Goal: Check status: Check status

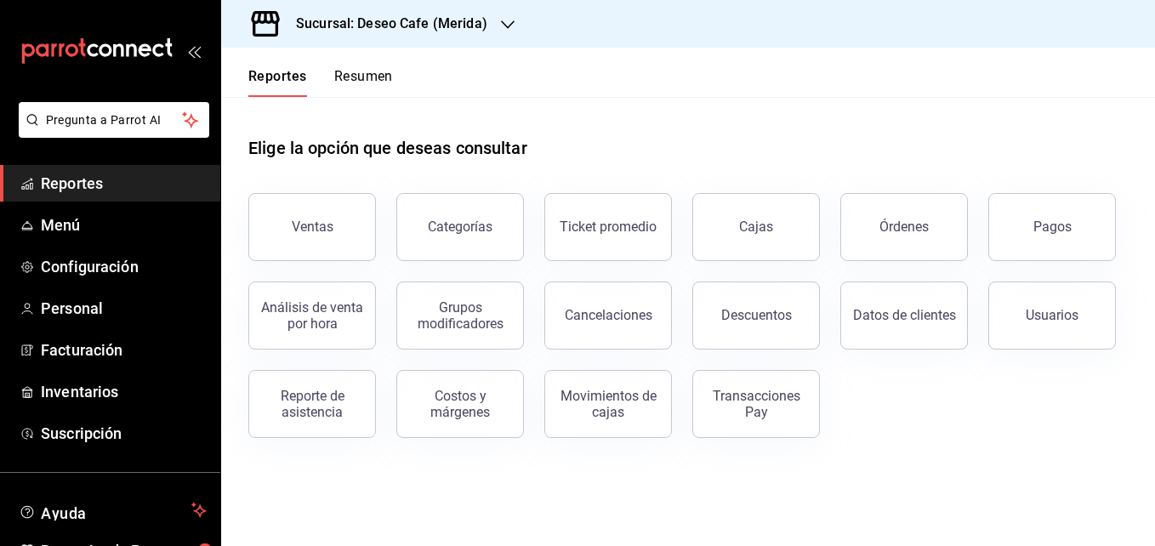
click at [760, 265] on div "Descuentos" at bounding box center [746, 305] width 148 height 88
click at [775, 195] on div "Cajas" at bounding box center [746, 217] width 148 height 88
click at [741, 231] on div "Cajas" at bounding box center [756, 227] width 35 height 20
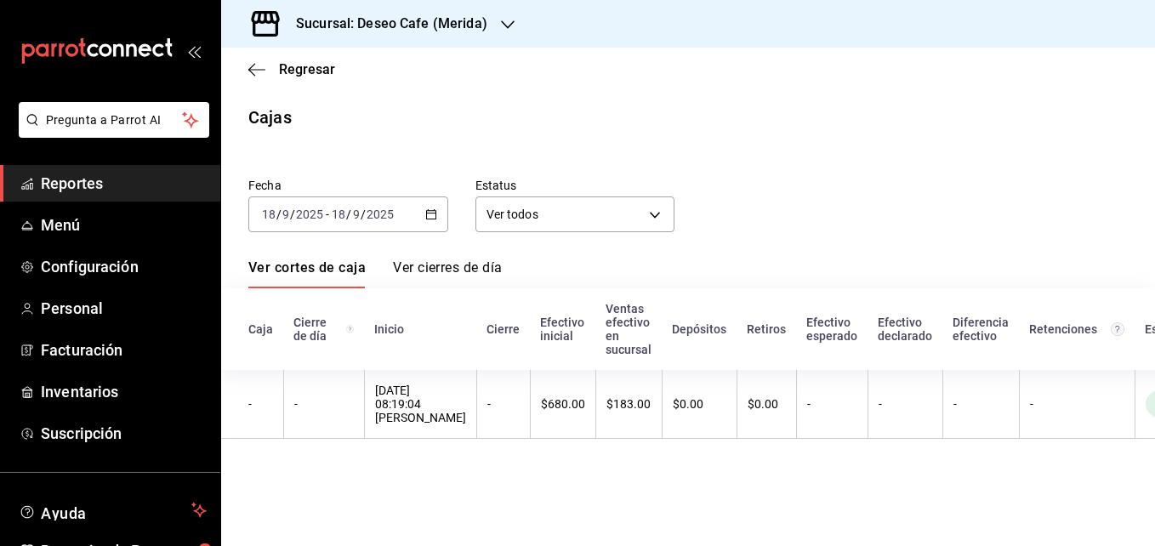
click at [436, 219] on \(Stroke\) "button" at bounding box center [431, 214] width 10 height 9
click at [127, 185] on span "Reportes" at bounding box center [124, 183] width 166 height 23
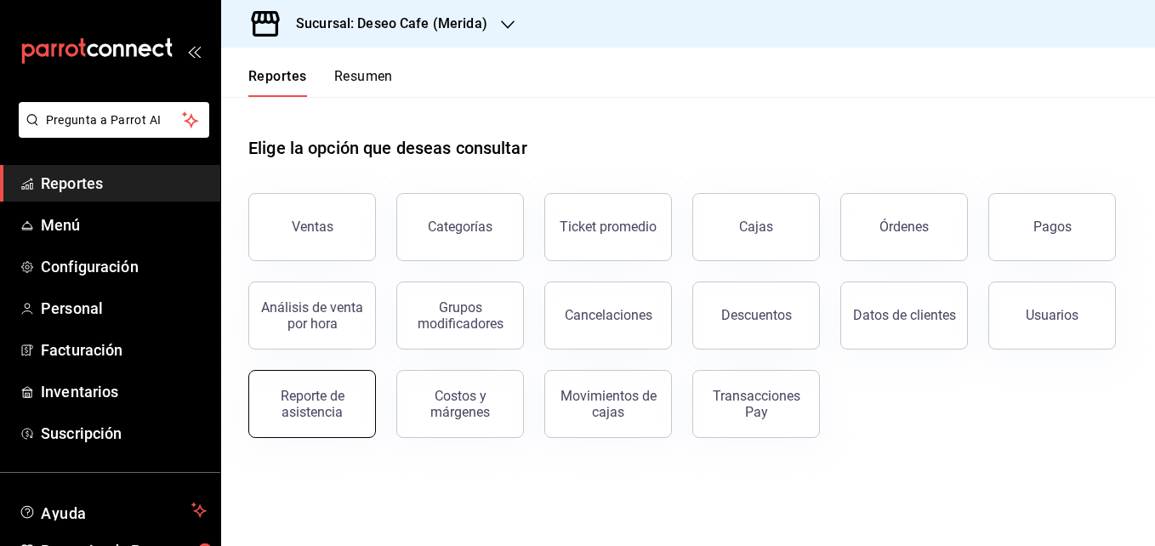
click at [315, 410] on div "Reporte de asistencia" at bounding box center [311, 404] width 105 height 32
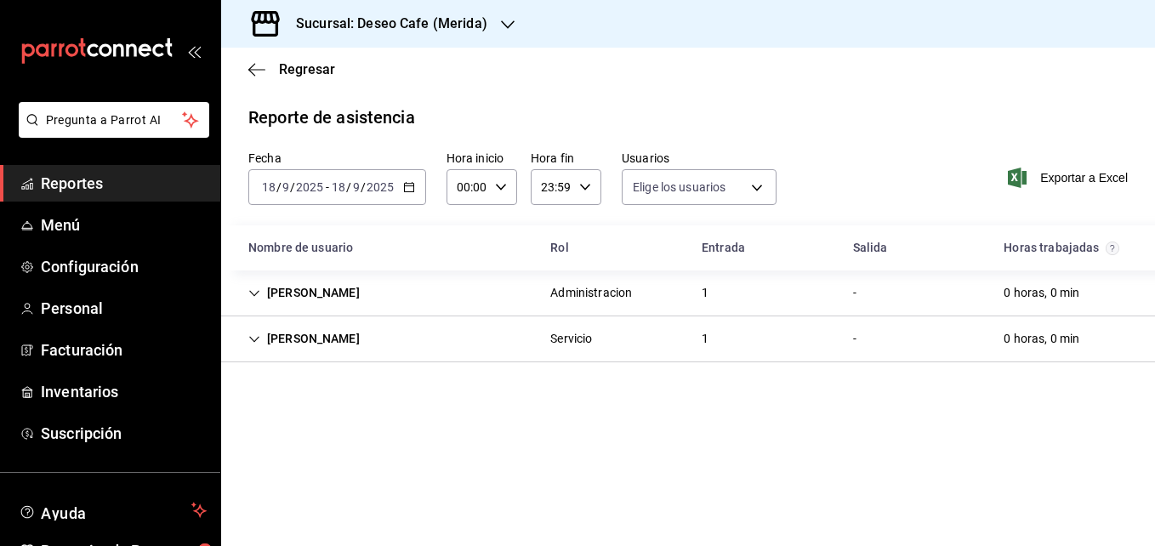
type input "30238808-43bf-4e5f-ba0c-df3803d2f2bc,7199f500-5178-4aab-9146-fd76627e73a5,785b5…"
click at [412, 196] on div "[DATE] [DATE] - [DATE] [DATE]" at bounding box center [337, 187] width 178 height 36
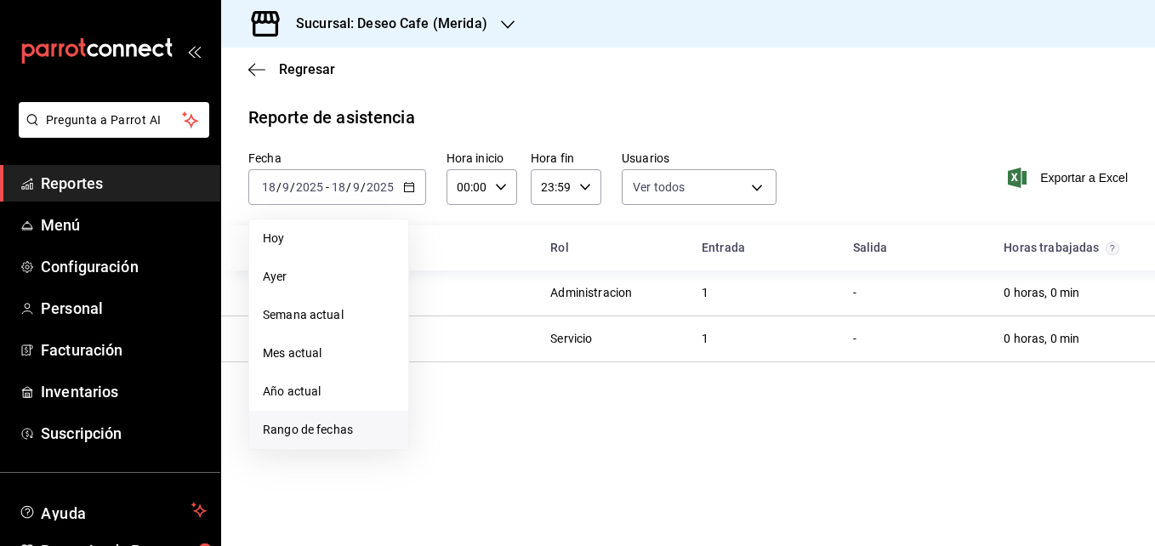
click at [306, 422] on span "Rango de fechas" at bounding box center [329, 430] width 132 height 18
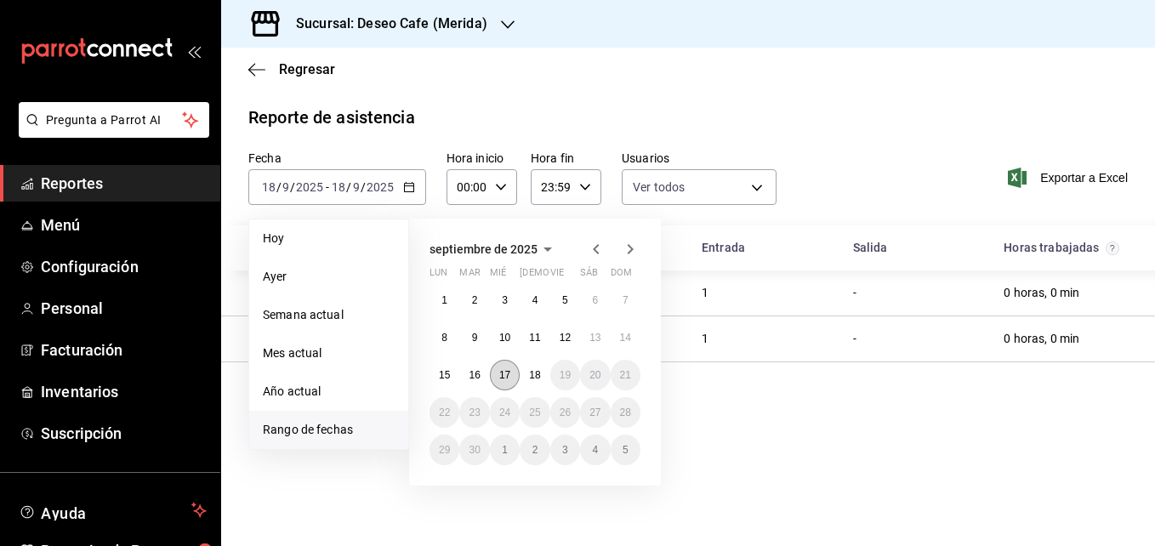
click at [502, 377] on abbr "17" at bounding box center [504, 375] width 11 height 12
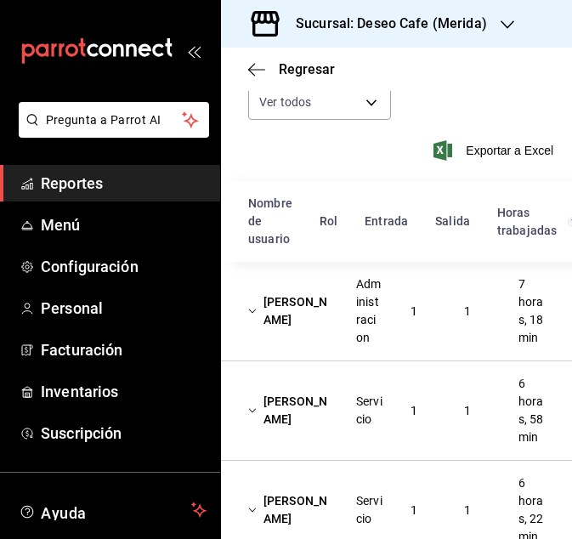
scroll to position [187, 0]
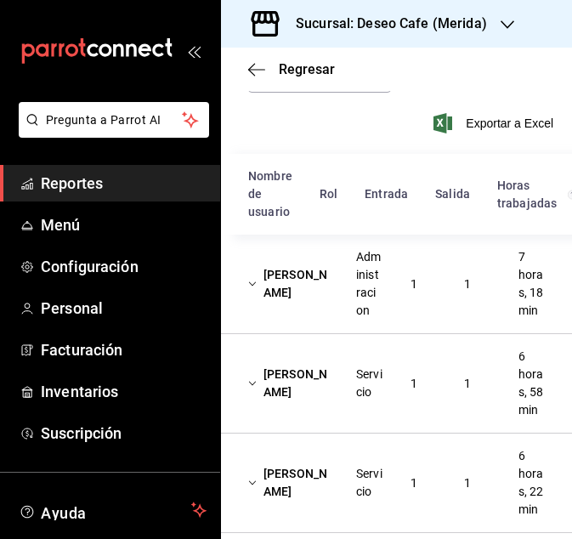
click at [413, 316] on div "[PERSON_NAME] Administracion 1 1 7 horas, 18 min" at bounding box center [396, 285] width 351 height 100
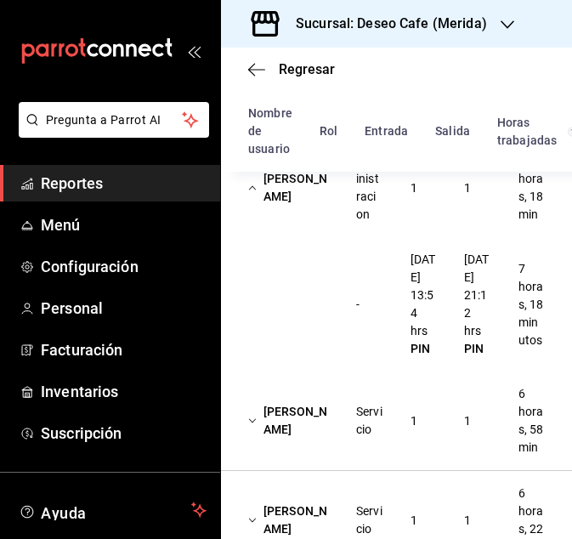
scroll to position [298, 0]
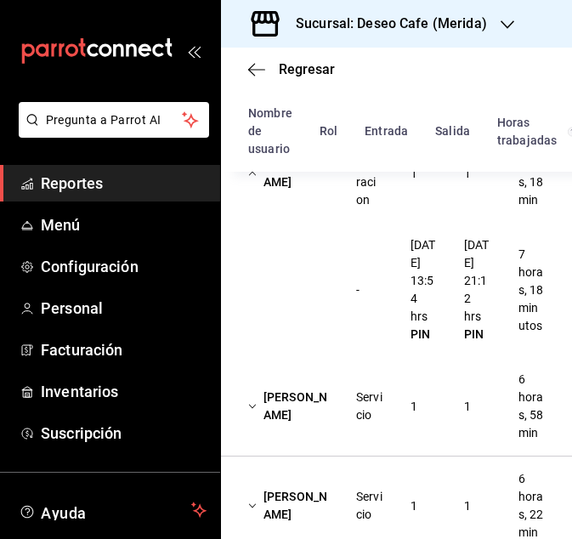
click at [302, 198] on div "[PERSON_NAME]" at bounding box center [289, 173] width 108 height 49
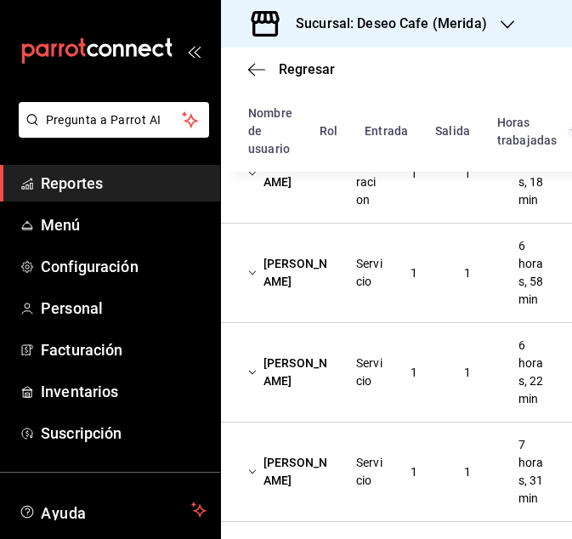
click at [301, 298] on div "[PERSON_NAME]" at bounding box center [289, 272] width 108 height 49
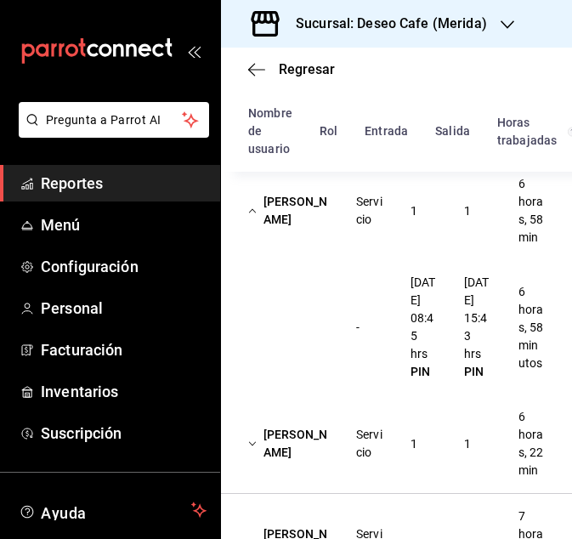
scroll to position [365, 0]
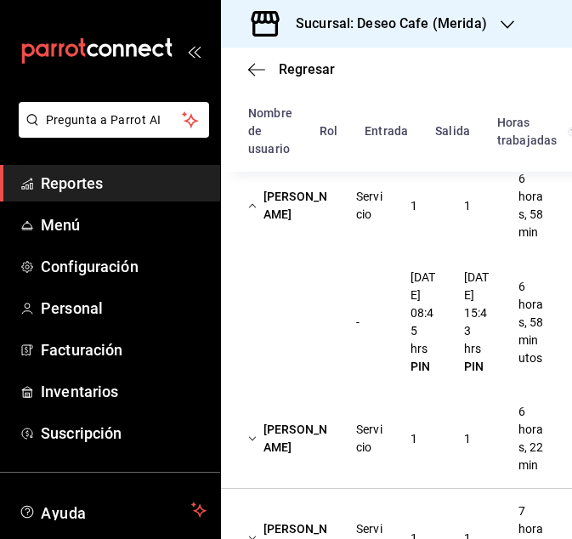
click at [295, 231] on div "[PERSON_NAME]" at bounding box center [289, 205] width 108 height 49
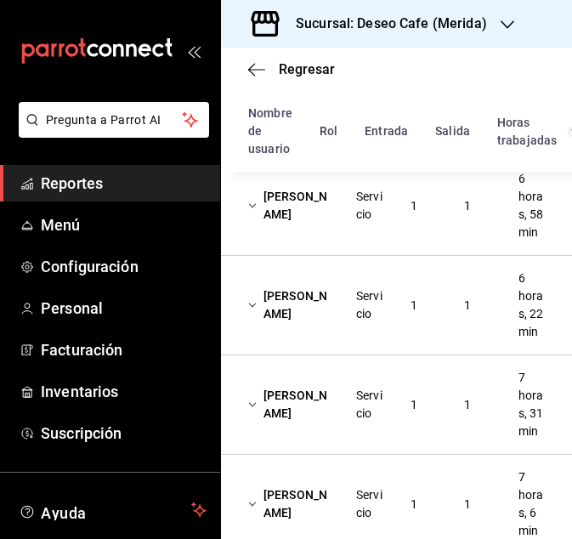
click at [295, 330] on div "[PERSON_NAME]" at bounding box center [289, 305] width 108 height 49
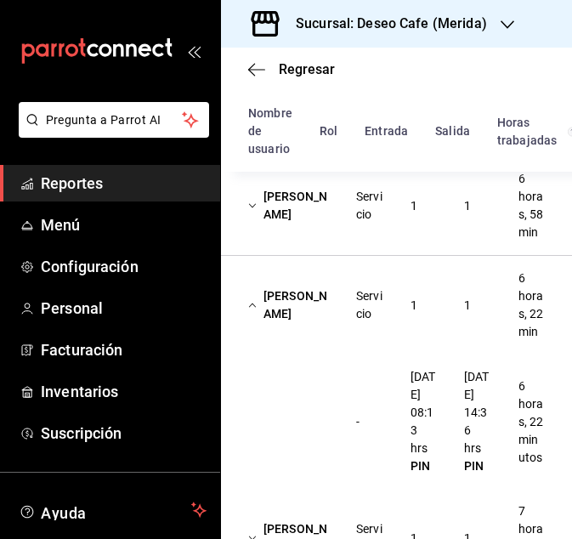
click at [265, 330] on div "[PERSON_NAME]" at bounding box center [289, 305] width 108 height 49
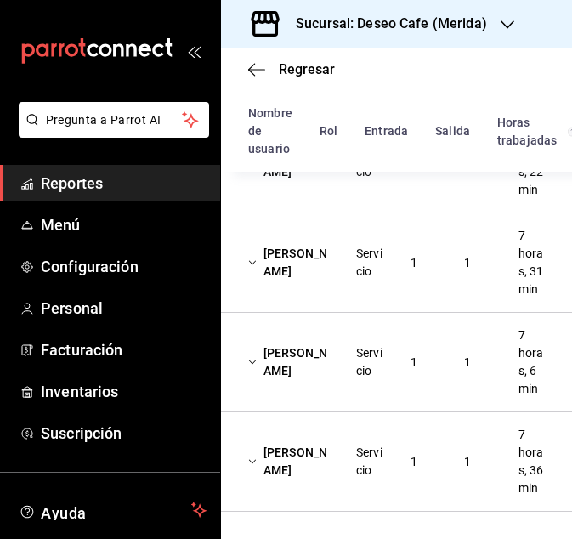
scroll to position [609, 0]
click at [314, 238] on div "[PERSON_NAME]" at bounding box center [289, 262] width 108 height 49
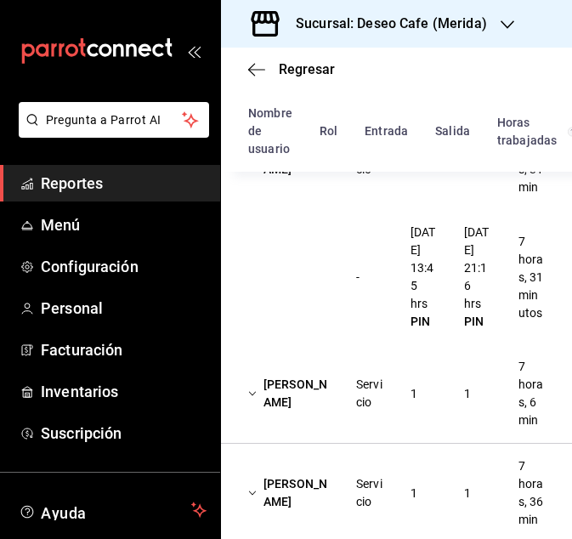
click at [322, 185] on div "[PERSON_NAME]" at bounding box center [289, 160] width 108 height 49
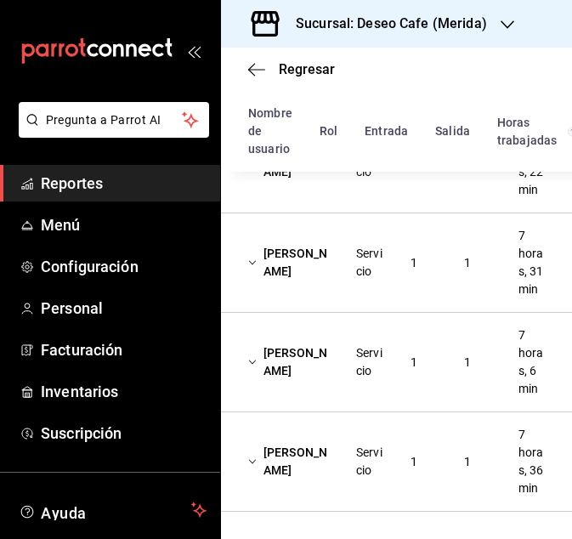
click at [307, 338] on div "[PERSON_NAME]" at bounding box center [289, 362] width 108 height 49
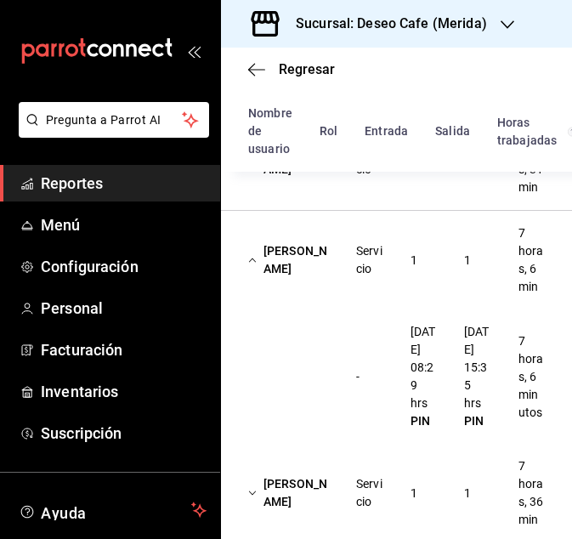
click at [287, 285] on div "[PERSON_NAME]" at bounding box center [289, 260] width 108 height 49
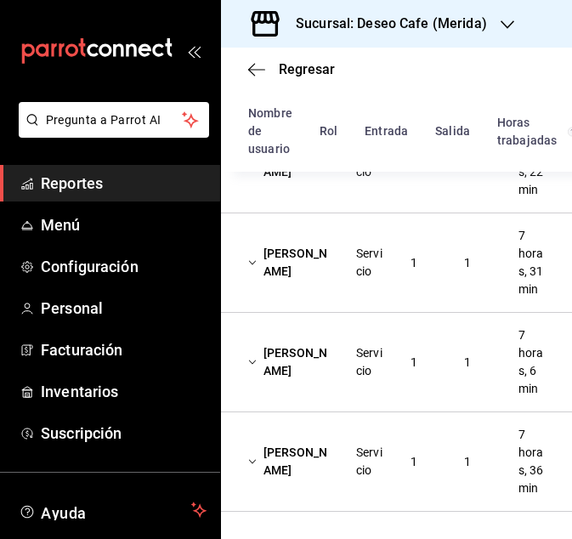
click at [318, 437] on div "[PERSON_NAME]" at bounding box center [289, 461] width 108 height 49
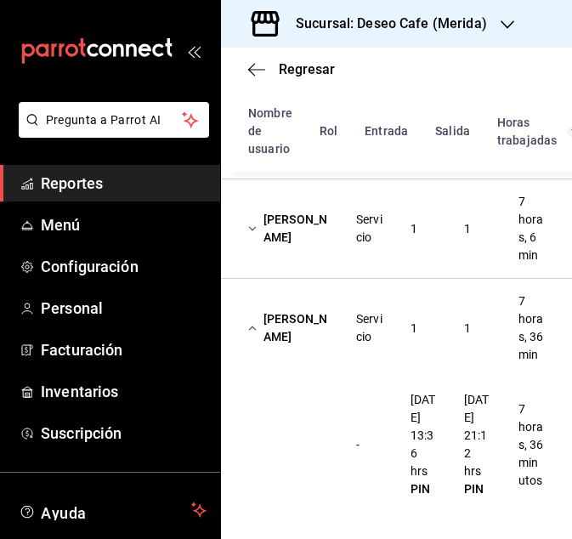
scroll to position [0, 0]
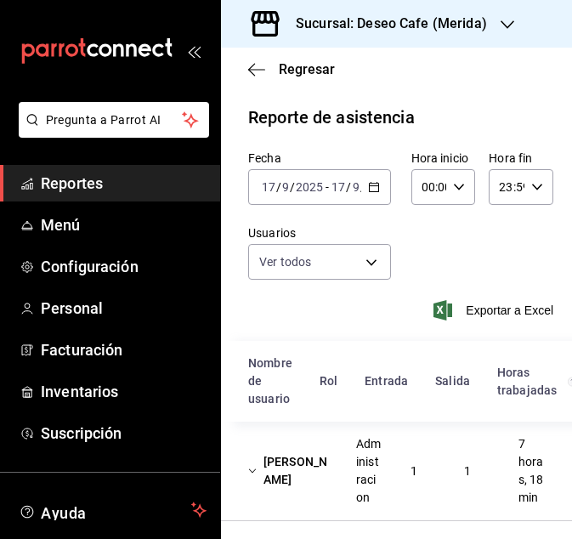
click at [470, 35] on div "Sucursal: Deseo Cafe (Merida)" at bounding box center [378, 24] width 287 height 48
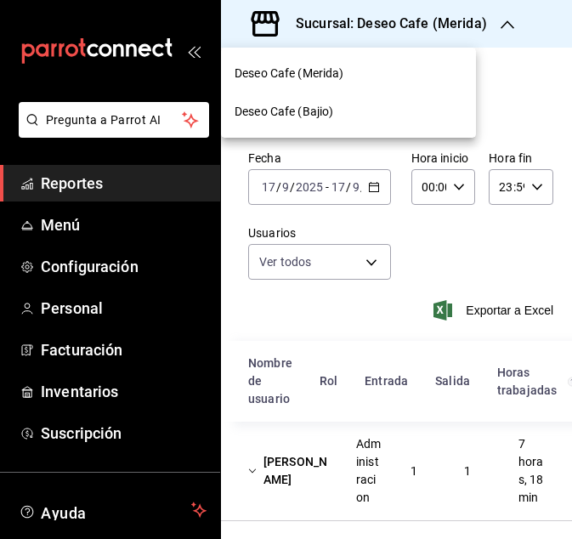
click at [318, 106] on span "Deseo Cafe (Bajio)" at bounding box center [284, 112] width 99 height 18
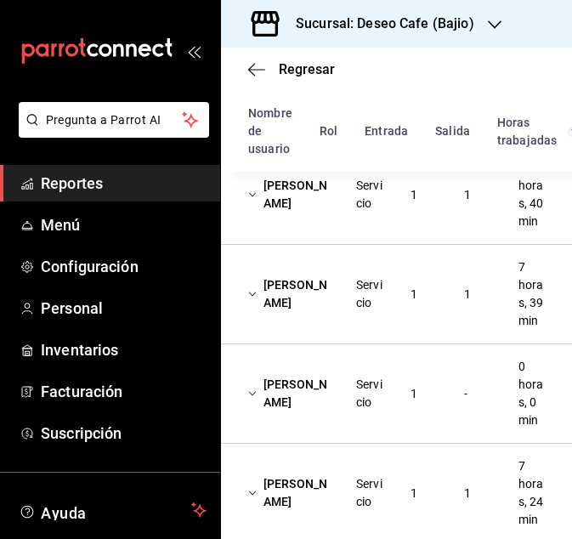
scroll to position [292, 0]
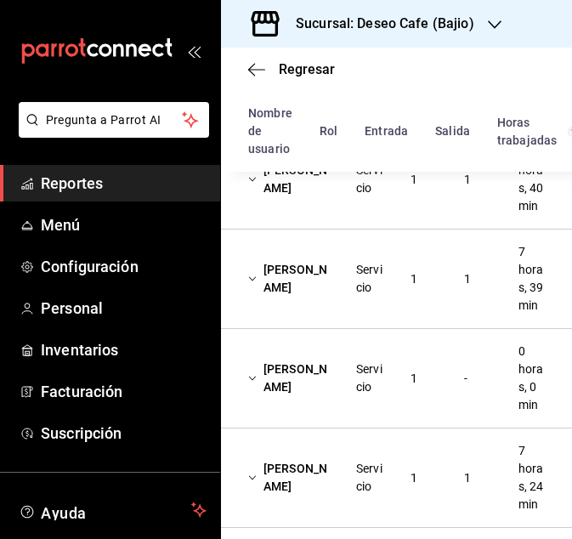
click at [353, 230] on div "[PERSON_NAME] Servicio 1 1 7 horas, 40 min" at bounding box center [396, 180] width 351 height 100
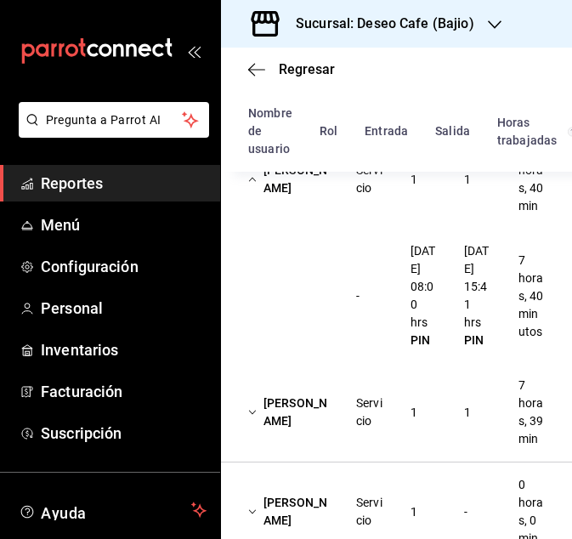
click at [308, 191] on div "[PERSON_NAME]" at bounding box center [289, 179] width 108 height 49
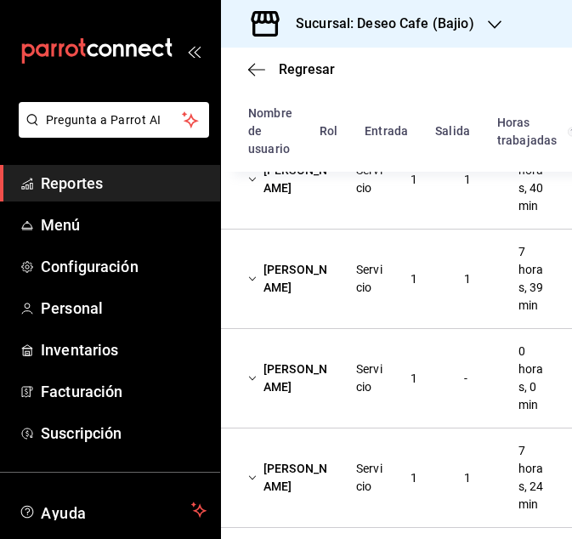
click at [306, 293] on div "[PERSON_NAME]" at bounding box center [289, 278] width 108 height 49
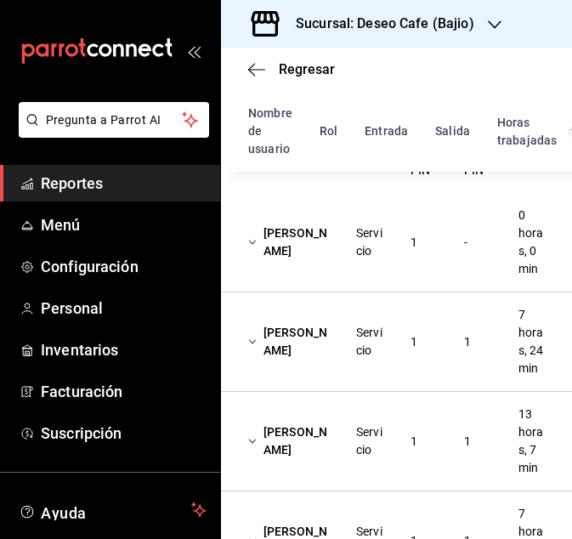
scroll to position [564, 0]
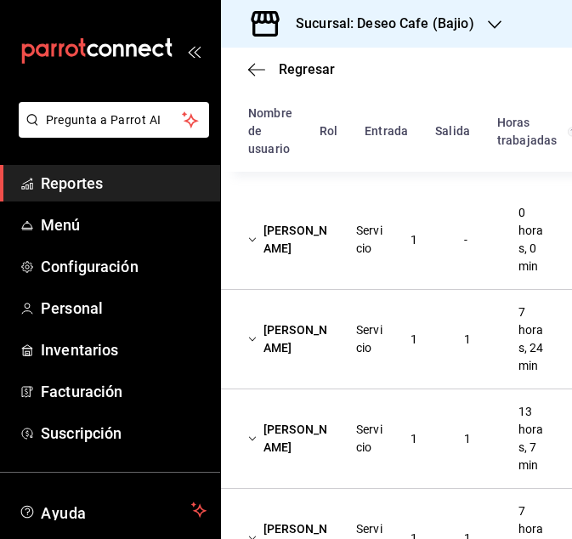
click at [345, 265] on div "Servicio" at bounding box center [370, 239] width 54 height 49
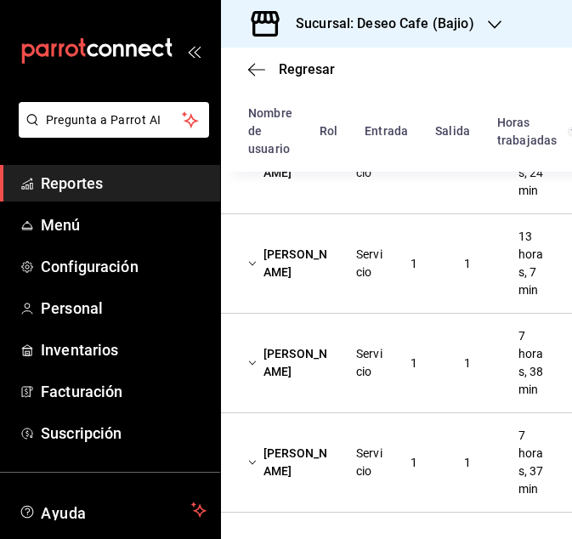
scroll to position [878, 0]
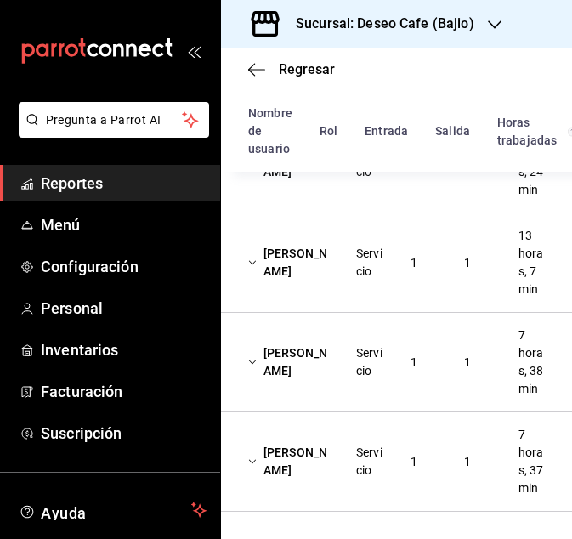
click at [280, 188] on div "[PERSON_NAME]" at bounding box center [289, 163] width 108 height 49
click at [274, 299] on div "[PERSON_NAME] Servicio 1 1 13 horas, 7 min" at bounding box center [396, 264] width 351 height 100
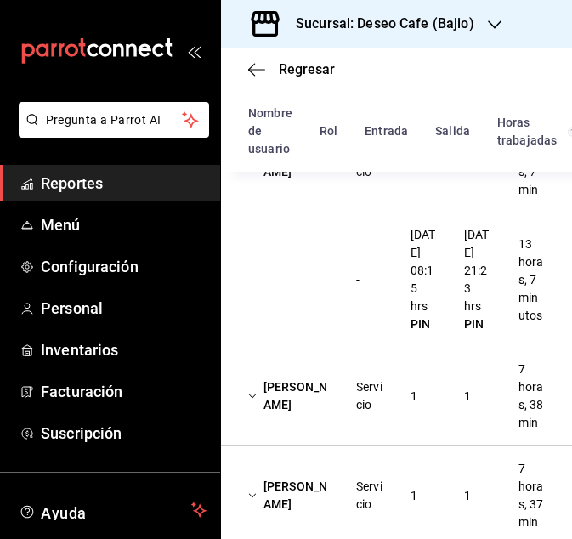
click at [296, 188] on div "[PERSON_NAME]" at bounding box center [289, 163] width 108 height 49
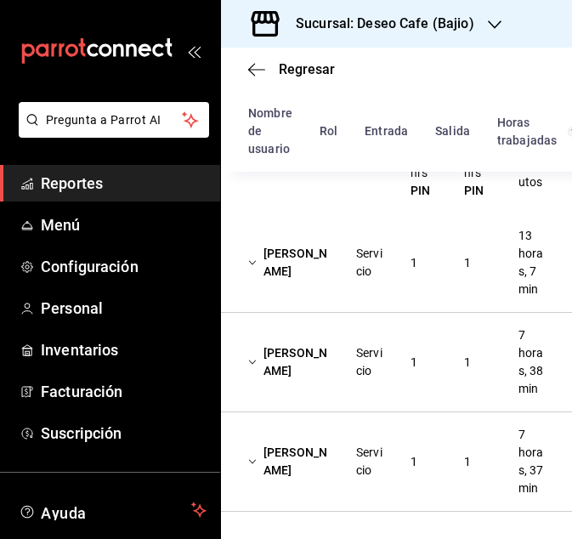
click at [375, 387] on div "Servicio" at bounding box center [370, 362] width 54 height 49
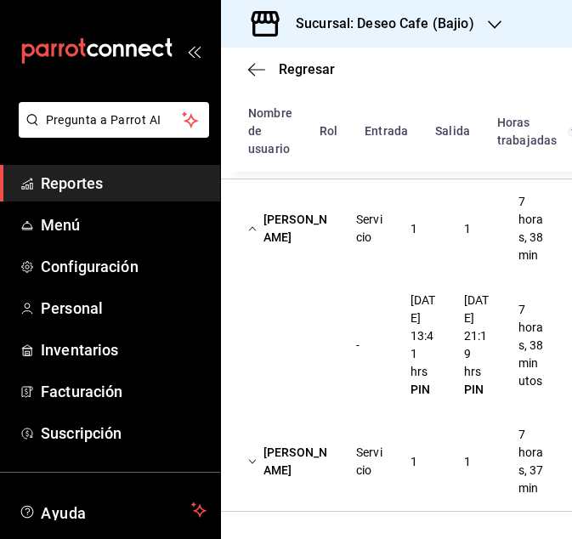
scroll to position [1256, 0]
click at [283, 242] on div "[PERSON_NAME]" at bounding box center [289, 228] width 108 height 49
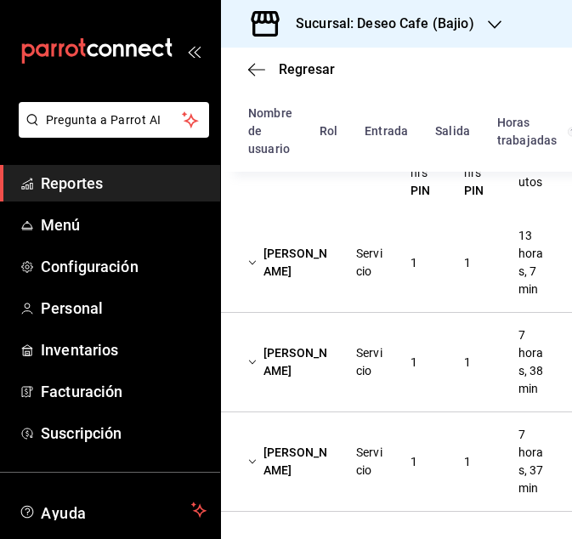
scroll to position [1163, 0]
click at [297, 437] on div "[PERSON_NAME]" at bounding box center [289, 461] width 108 height 49
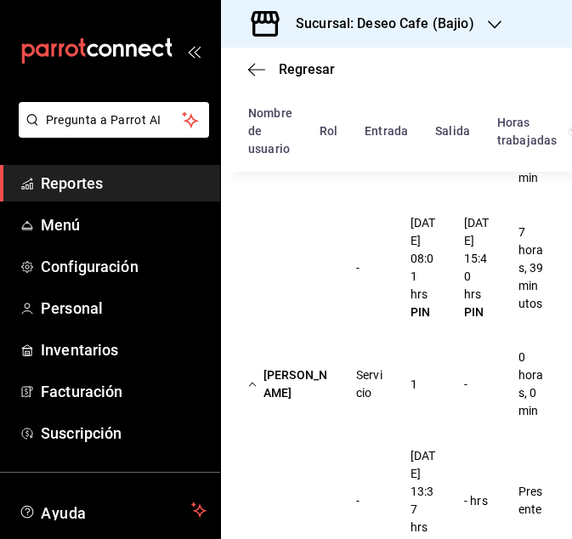
scroll to position [357, 0]
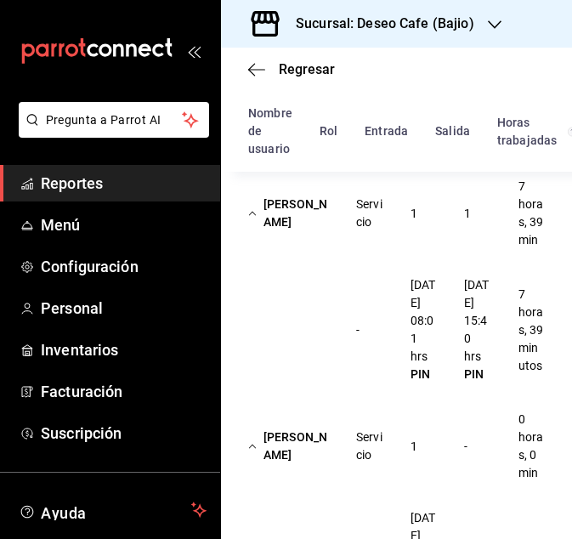
click at [77, 186] on span "Reportes" at bounding box center [124, 183] width 166 height 23
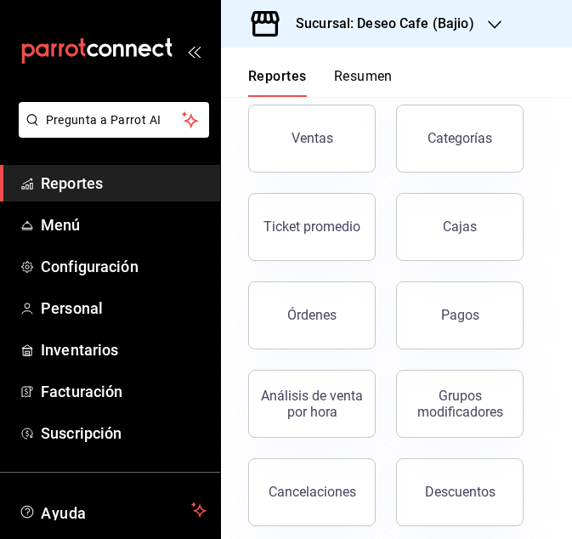
scroll to position [81, 0]
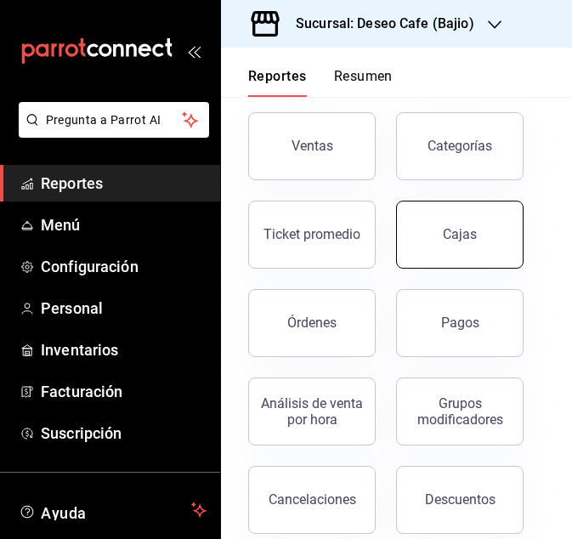
click at [466, 243] on div "Cajas" at bounding box center [460, 235] width 35 height 20
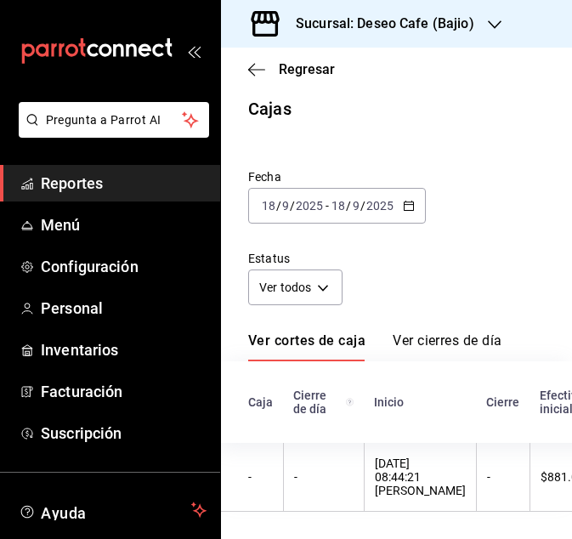
scroll to position [27, 0]
click at [410, 196] on div "[DATE] [DATE] - [DATE] [DATE]" at bounding box center [337, 206] width 178 height 36
click at [407, 200] on icon "button" at bounding box center [409, 206] width 12 height 12
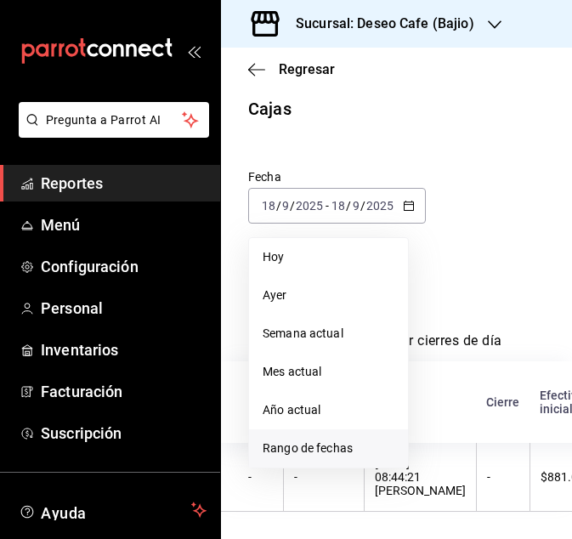
click at [321, 440] on span "Rango de fechas" at bounding box center [329, 449] width 132 height 18
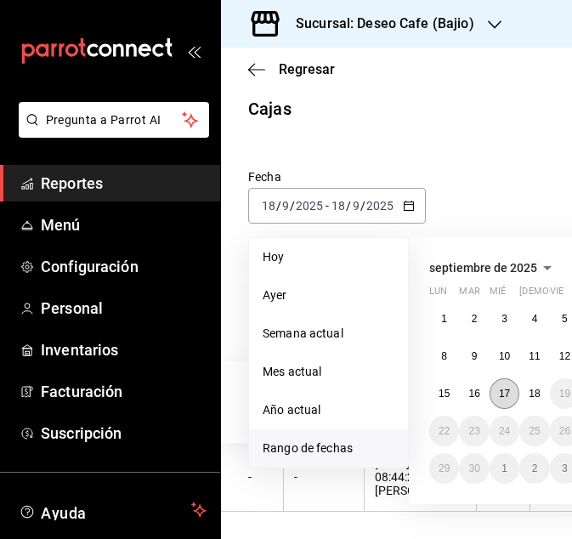
click at [505, 388] on abbr "17" at bounding box center [504, 394] width 11 height 12
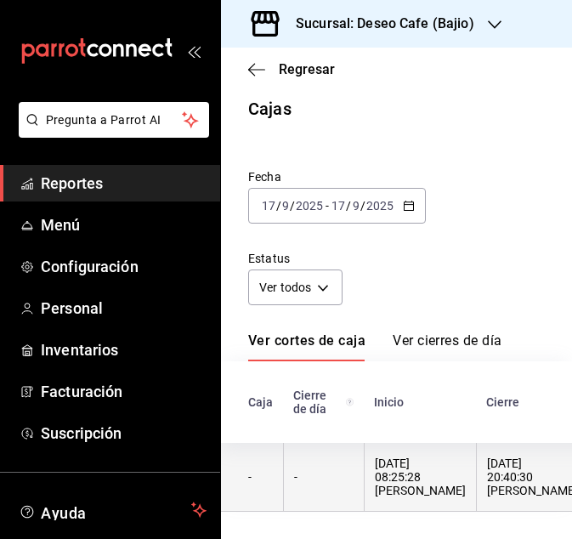
click at [432, 457] on div "[DATE] 08:25:28 [PERSON_NAME]" at bounding box center [420, 477] width 91 height 41
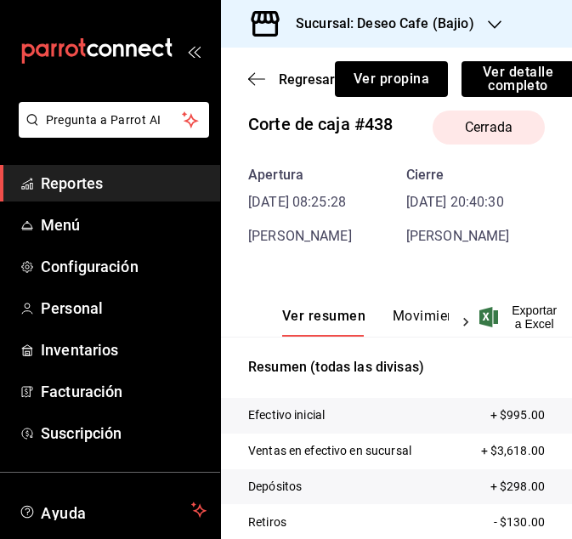
scroll to position [47, 0]
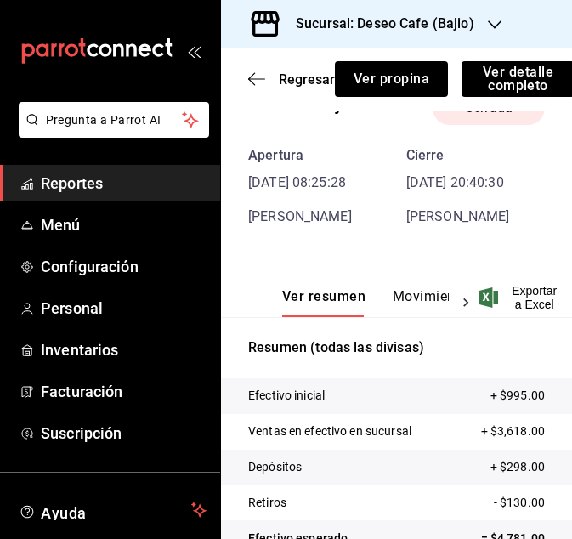
click at [416, 299] on button "Movimientos" at bounding box center [434, 302] width 83 height 29
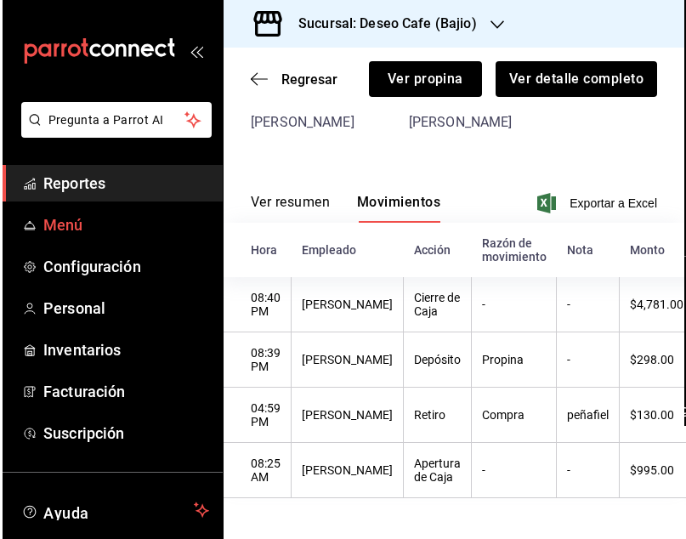
scroll to position [150, 0]
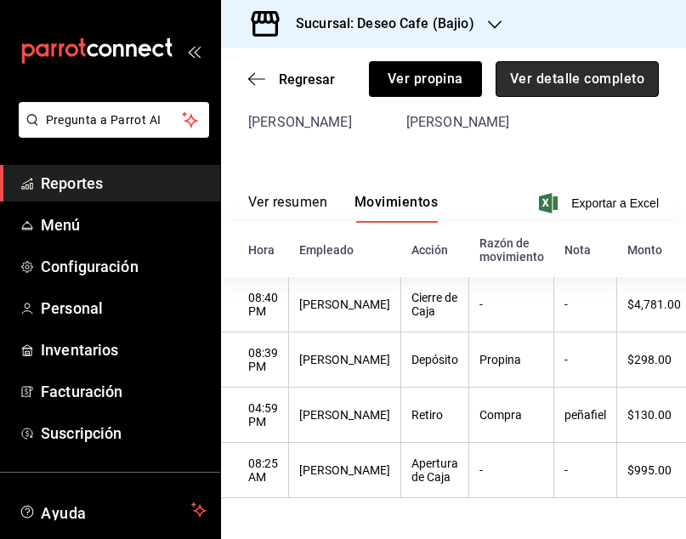
click at [562, 76] on button "Ver detalle completo" at bounding box center [577, 79] width 163 height 36
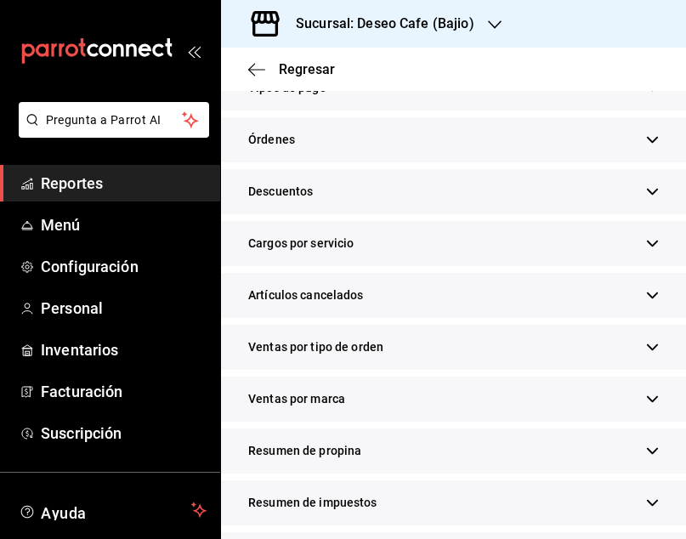
scroll to position [506, 0]
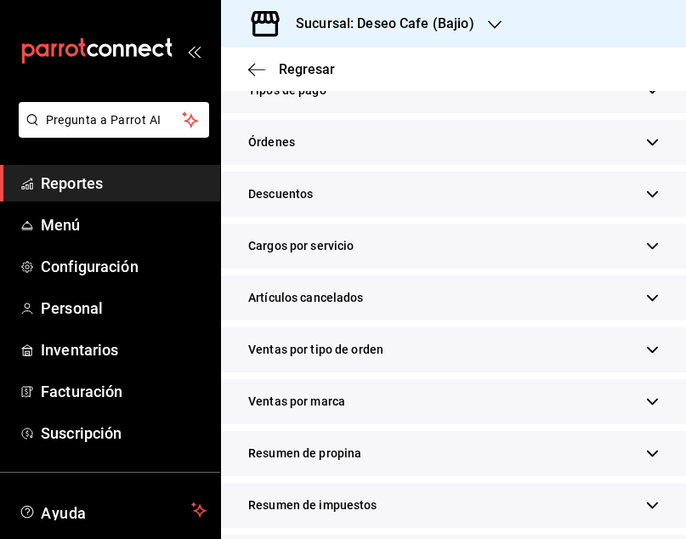
click at [359, 463] on span "Resumen de propina" at bounding box center [304, 454] width 113 height 18
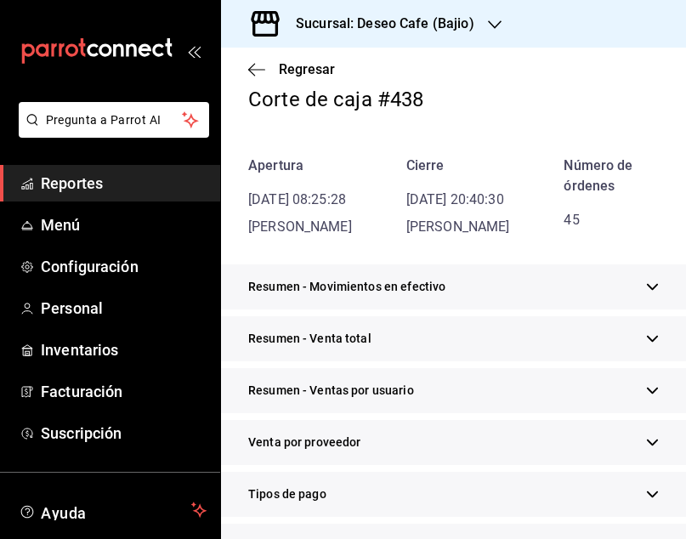
scroll to position [0, 0]
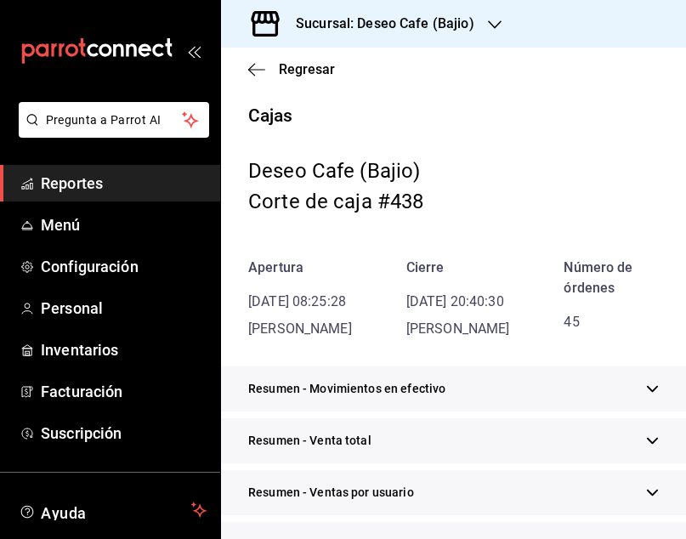
click at [453, 34] on div "Sucursal: Deseo Cafe (Bajio)" at bounding box center [372, 24] width 274 height 48
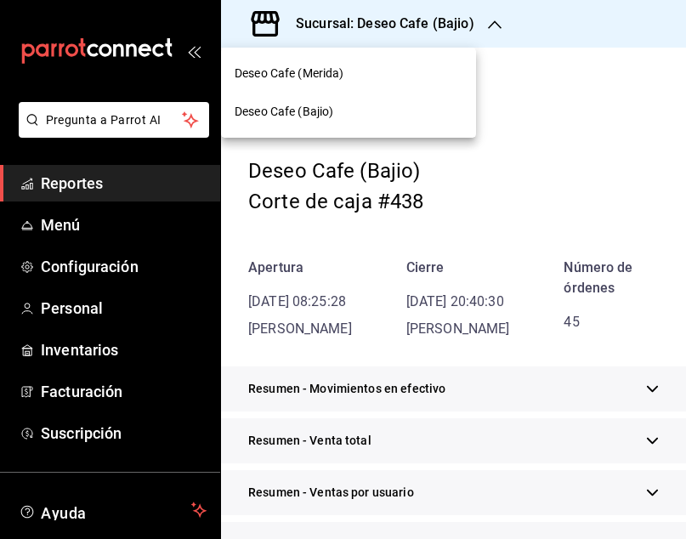
click at [336, 72] on span "Deseo Cafe (Merida)" at bounding box center [290, 74] width 110 height 18
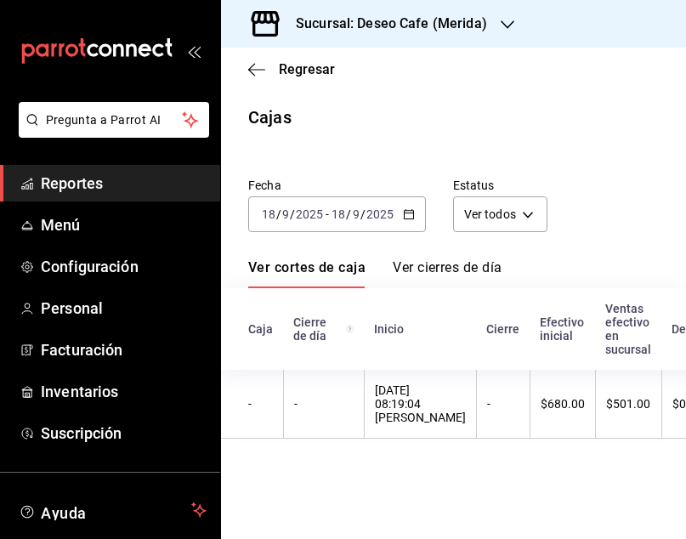
click at [410, 219] on \(Stroke\) "button" at bounding box center [409, 214] width 10 height 9
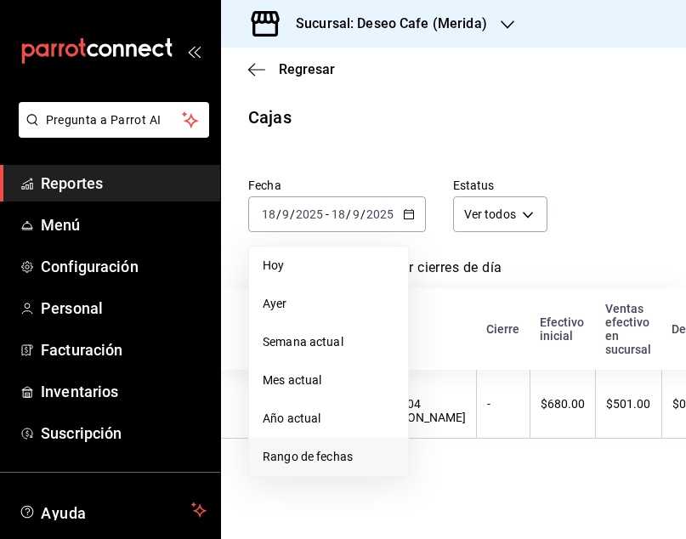
click at [316, 456] on span "Rango de fechas" at bounding box center [329, 457] width 132 height 18
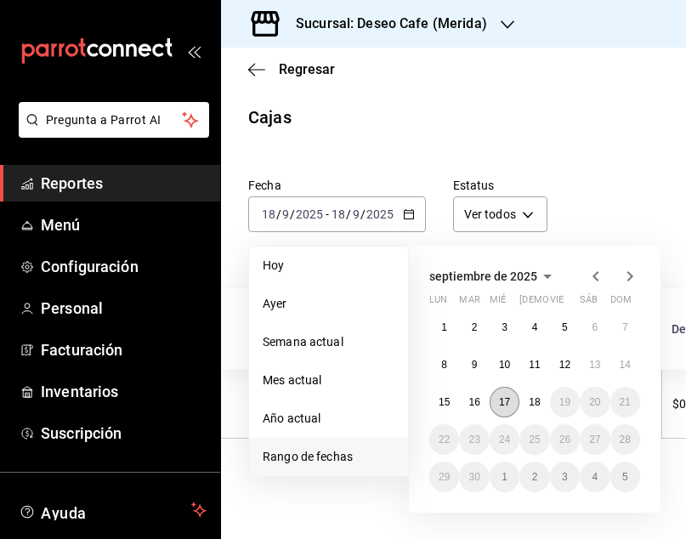
click at [508, 396] on abbr "17" at bounding box center [504, 402] width 11 height 12
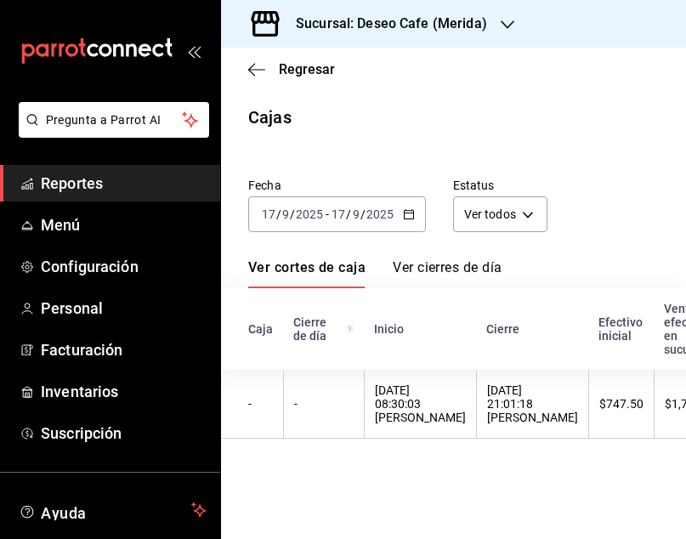
click at [508, 396] on div "[DATE] 21:01:18 [PERSON_NAME]" at bounding box center [532, 404] width 91 height 41
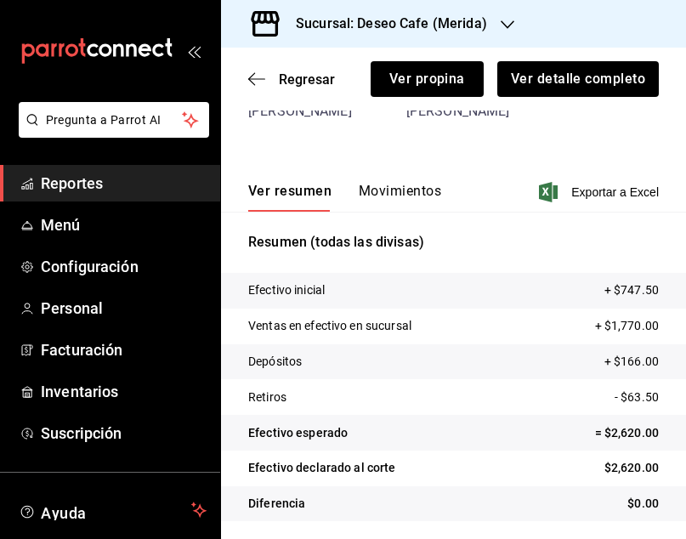
scroll to position [155, 0]
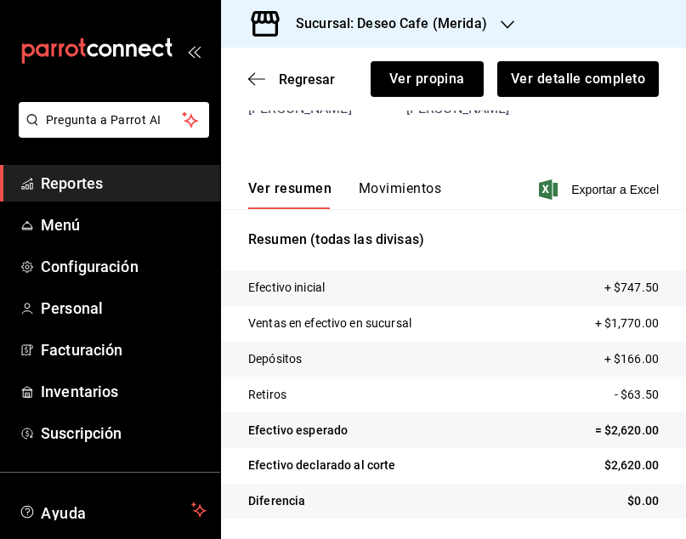
click at [397, 185] on button "Movimientos" at bounding box center [400, 194] width 83 height 29
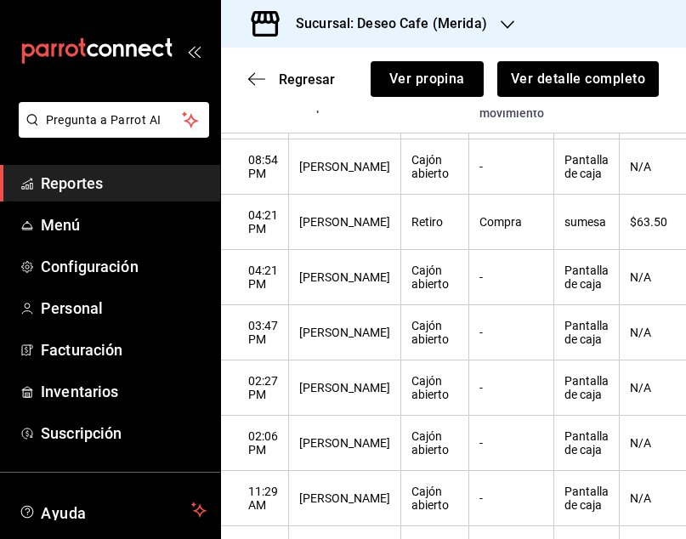
scroll to position [425, 0]
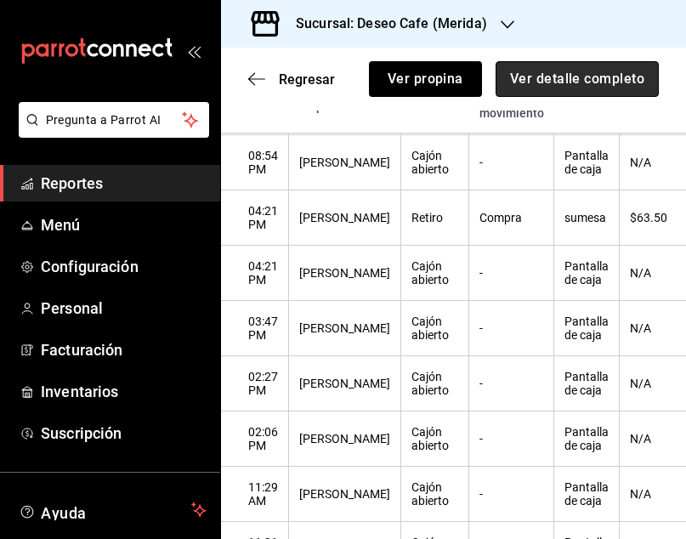
click at [598, 94] on button "Ver detalle completo" at bounding box center [577, 79] width 163 height 36
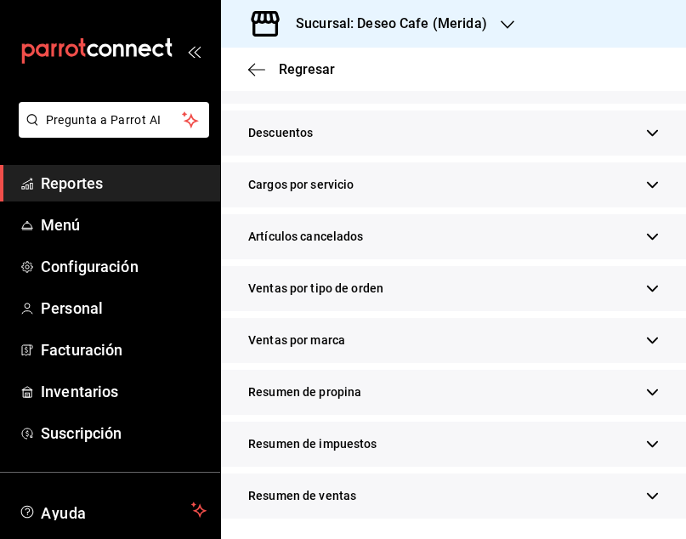
scroll to position [544, 0]
click at [527, 397] on div "Resumen de propina" at bounding box center [453, 392] width 465 height 45
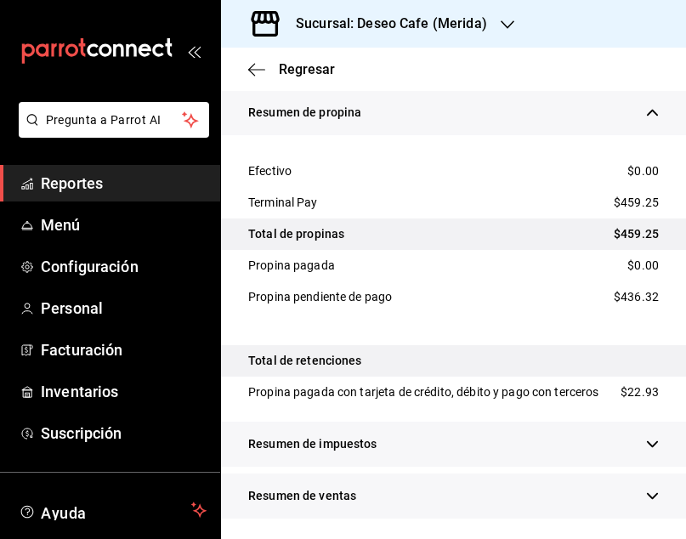
scroll to position [818, 0]
